Goal: Transaction & Acquisition: Purchase product/service

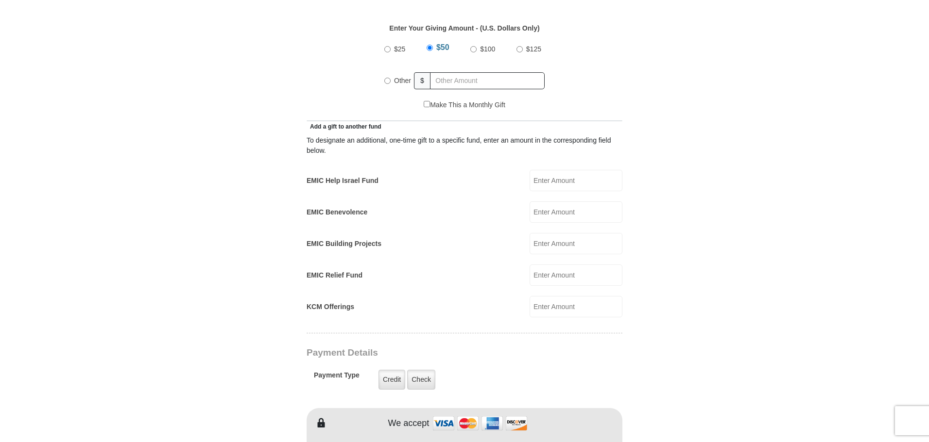
scroll to position [457, 0]
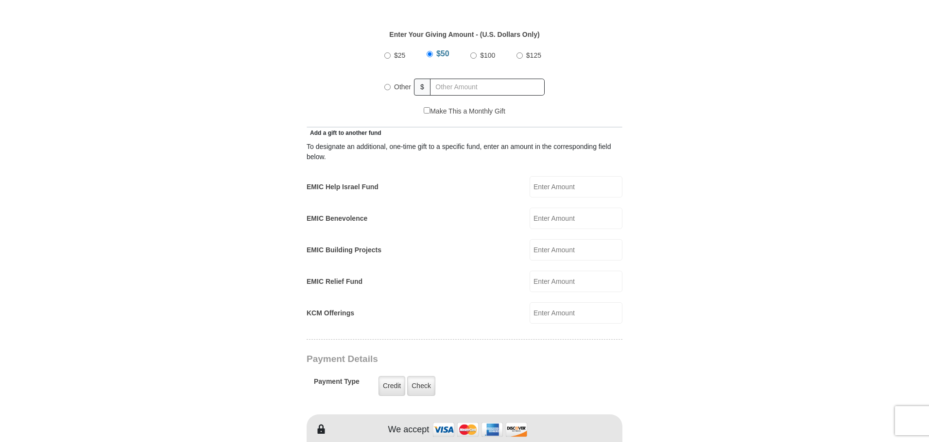
click at [591, 176] on input "EMIC Help Israel Fund" at bounding box center [575, 186] width 93 height 21
type input "300"
click at [474, 52] on input "$100" at bounding box center [473, 55] width 6 height 6
radio input "true"
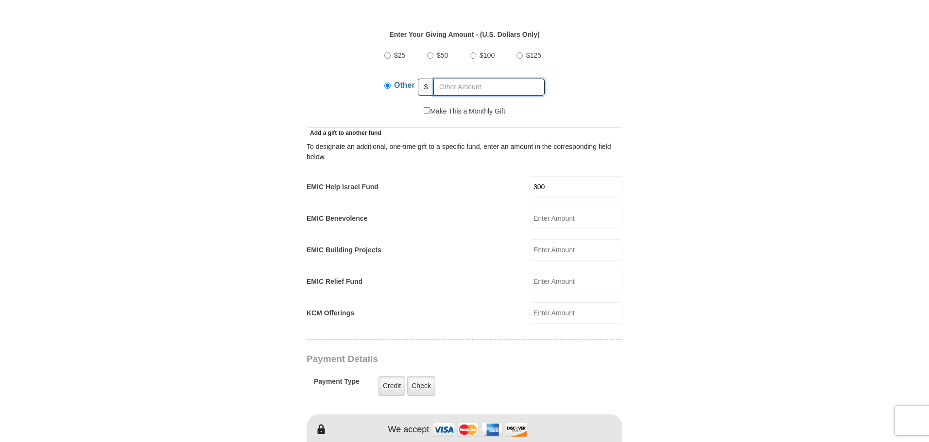
click at [454, 79] on input "text" at bounding box center [488, 87] width 111 height 17
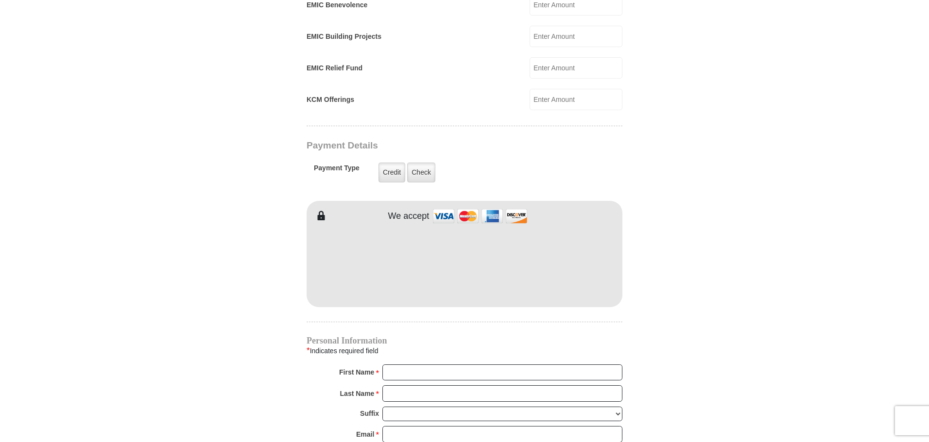
scroll to position [693, 0]
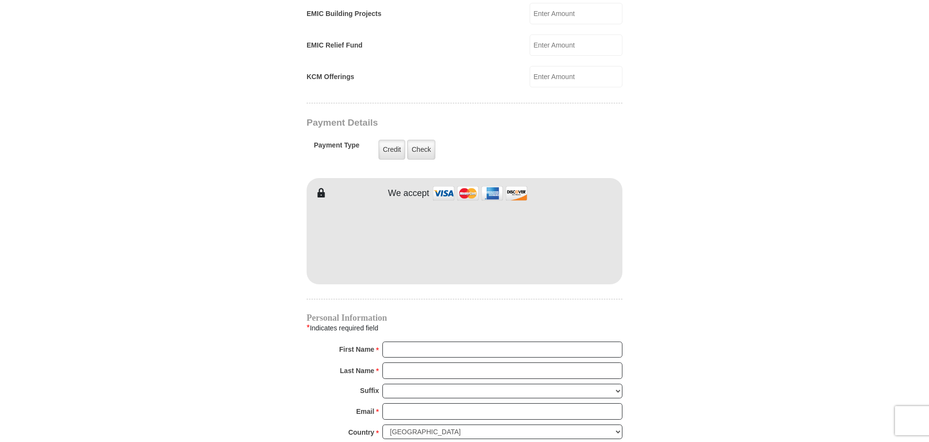
type input "390"
type input "Lydia"
type input "Usry"
click at [387, 342] on input "Lydia" at bounding box center [502, 350] width 240 height 17
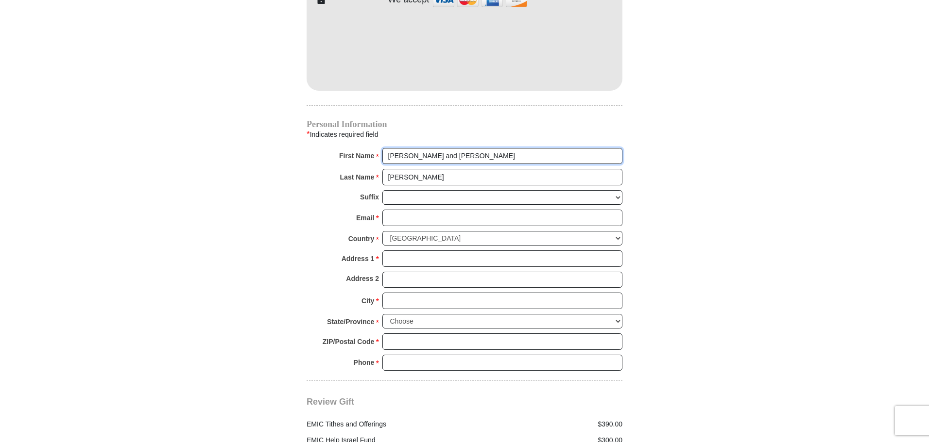
scroll to position [887, 0]
type input "Ron and Lydia"
click at [448, 209] on input "Email *" at bounding box center [502, 217] width 240 height 17
type input "rlkusry@verizon.net"
type input "14920 Dos Palmas Rd"
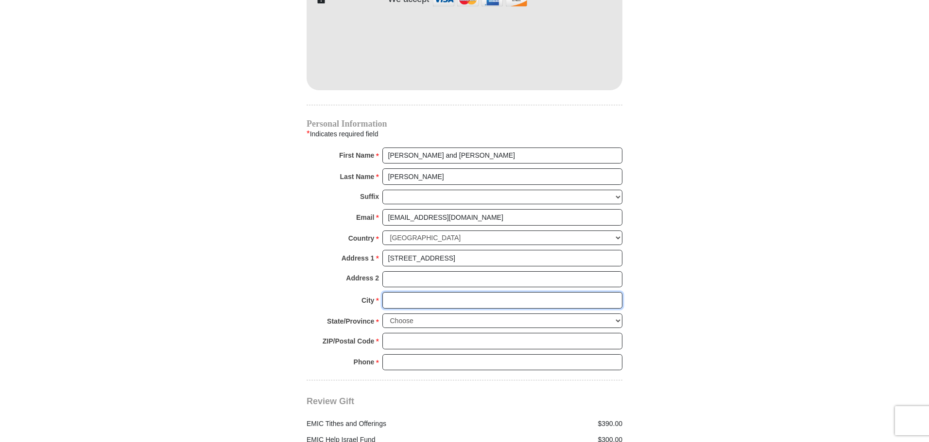
type input "Victorville"
select select "CA"
type input "92392"
type input "7604136307"
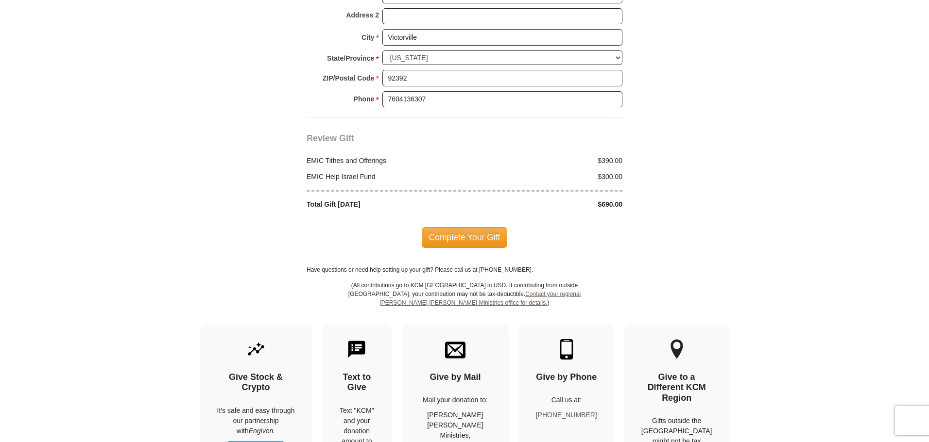
scroll to position [1153, 0]
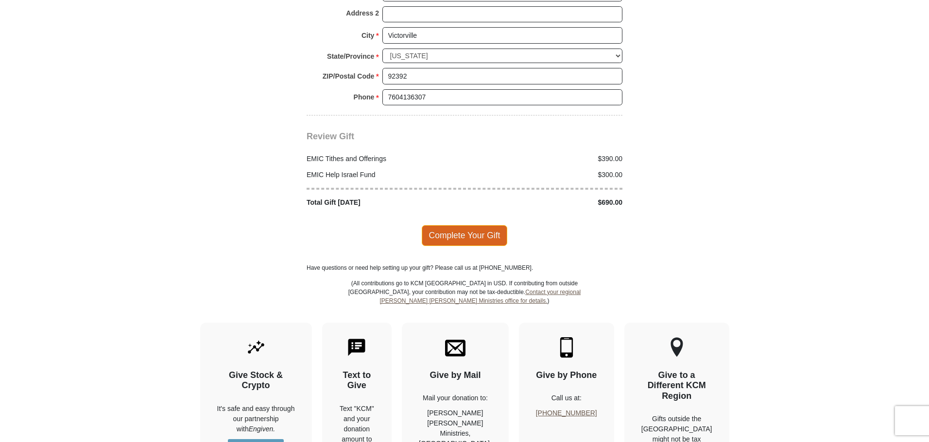
click at [478, 225] on span "Complete Your Gift" at bounding box center [465, 235] width 86 height 20
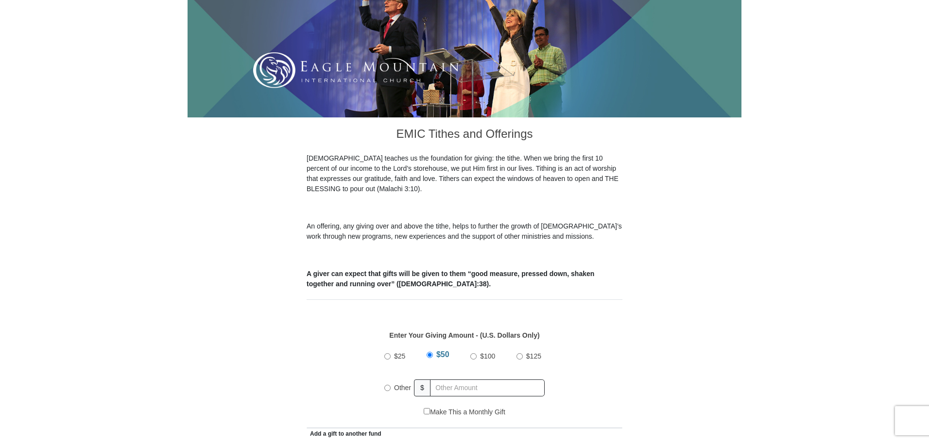
scroll to position [304, 0]
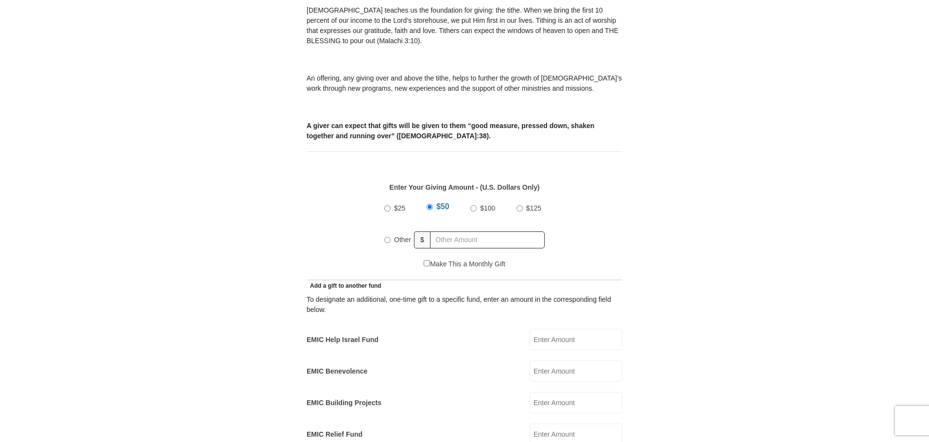
drag, startPoint x: 929, startPoint y: 78, endPoint x: 932, endPoint y: 188, distance: 110.3
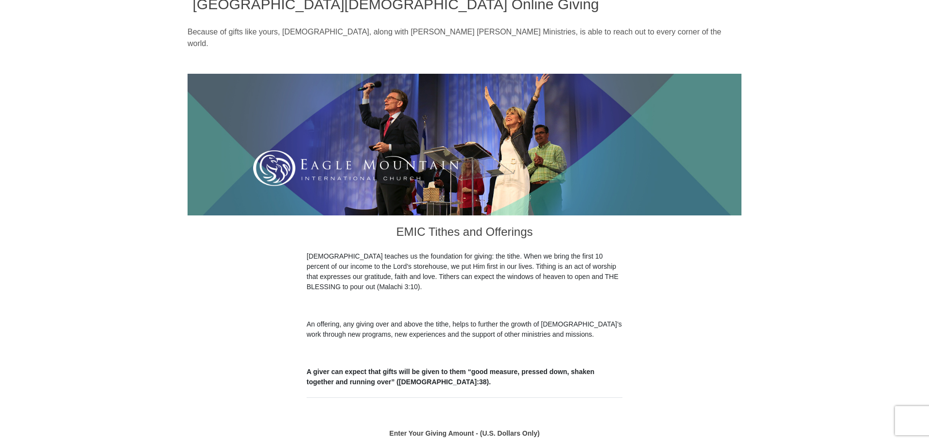
scroll to position [54, 0]
